Goal: Find specific page/section: Find specific page/section

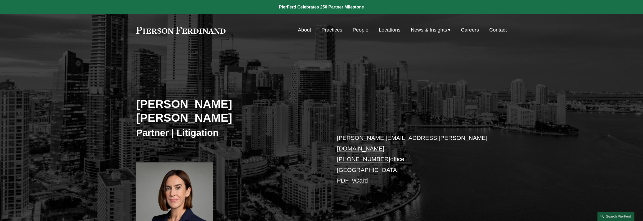
click at [359, 28] on link "People" at bounding box center [361, 30] width 16 height 10
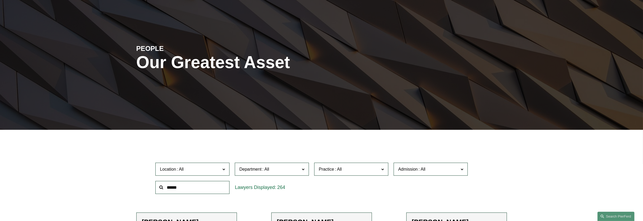
scroll to position [132, 0]
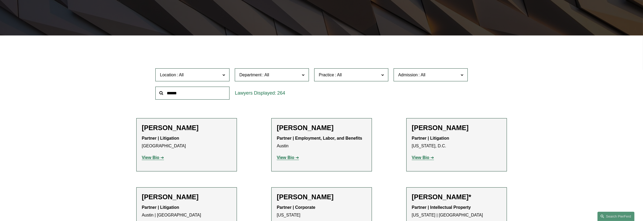
click at [415, 72] on span "Admission" at bounding box center [428, 74] width 61 height 7
click at [0, 0] on link "[US_STATE]" at bounding box center [0, 0] width 0 height 0
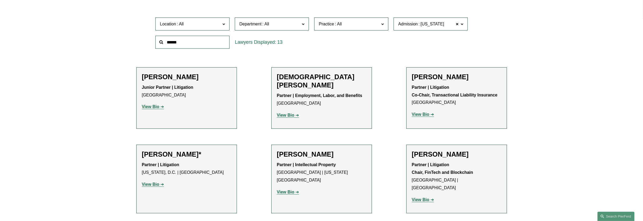
scroll to position [166, 0]
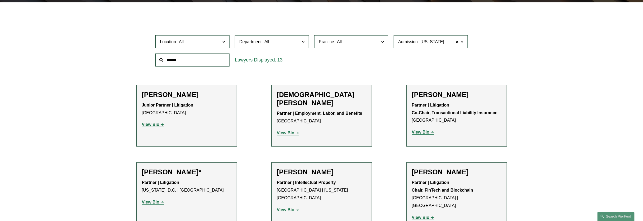
click at [191, 62] on input "text" at bounding box center [192, 60] width 74 height 13
click at [459, 42] on span at bounding box center [457, 41] width 3 height 7
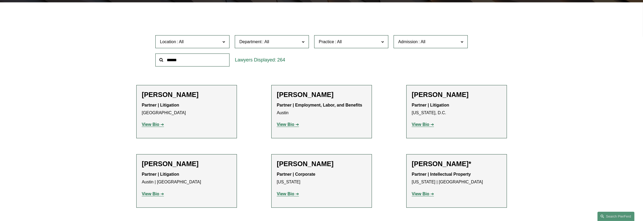
click at [274, 44] on span "Department" at bounding box center [269, 41] width 61 height 7
click at [193, 62] on input "text" at bounding box center [192, 60] width 74 height 13
type input "*"
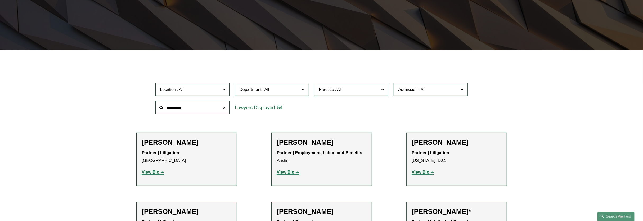
scroll to position [117, 0]
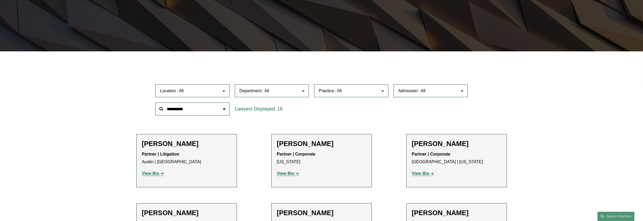
type input "**********"
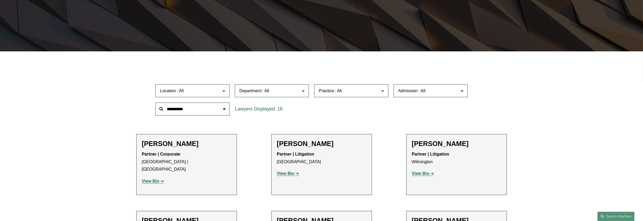
drag, startPoint x: 540, startPoint y: 122, endPoint x: 582, endPoint y: 103, distance: 46.1
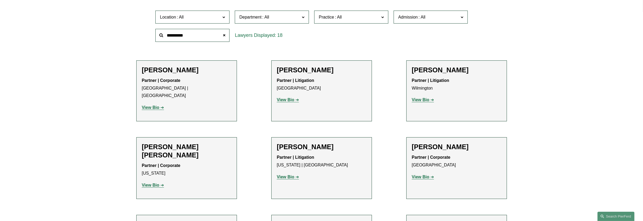
scroll to position [98, 0]
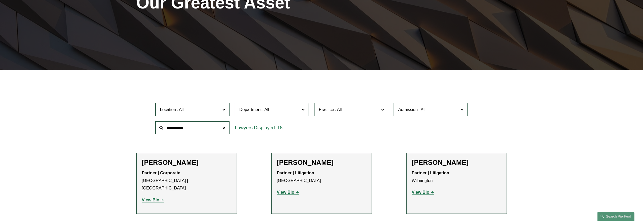
click at [327, 126] on div "Location All [GEOGRAPHIC_DATA] [GEOGRAPHIC_DATA] [GEOGRAPHIC_DATA] [GEOGRAPHIC_…" at bounding box center [321, 118] width 337 height 36
click at [0, 0] on link "All" at bounding box center [0, 0] width 0 height 0
